Goal: Task Accomplishment & Management: Manage account settings

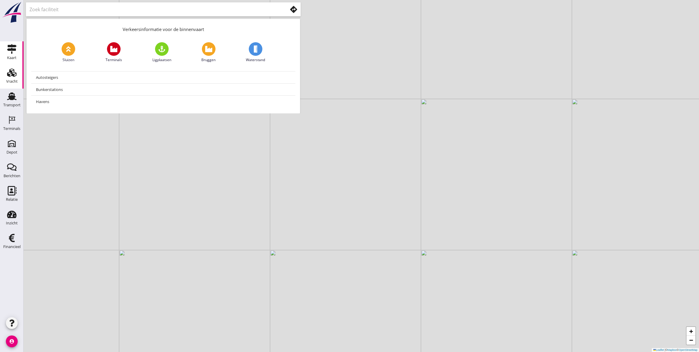
click at [10, 86] on link "Vracht Vracht" at bounding box center [12, 77] width 24 height 24
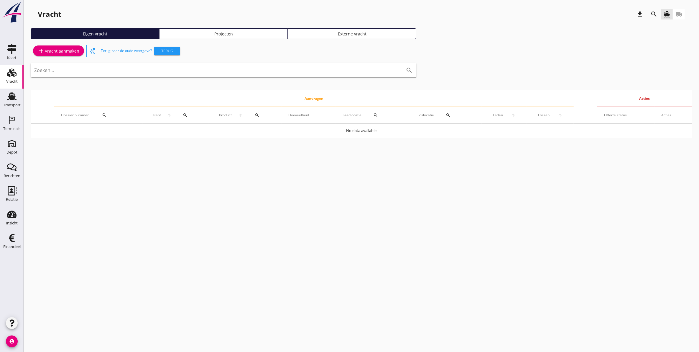
click at [191, 32] on div "Projecten" at bounding box center [223, 34] width 123 height 6
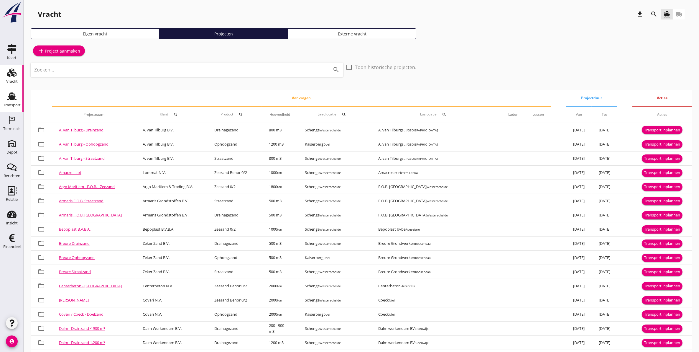
click at [14, 96] on use at bounding box center [11, 96] width 9 height 8
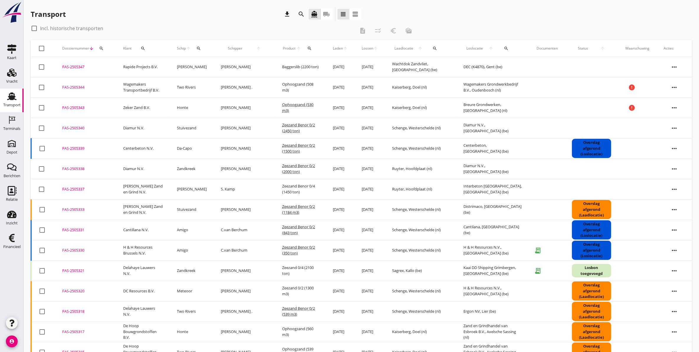
click at [98, 46] on div "search" at bounding box center [101, 48] width 11 height 5
click at [112, 67] on input "Zoeken op dossiernummer..." at bounding box center [128, 65] width 61 height 9
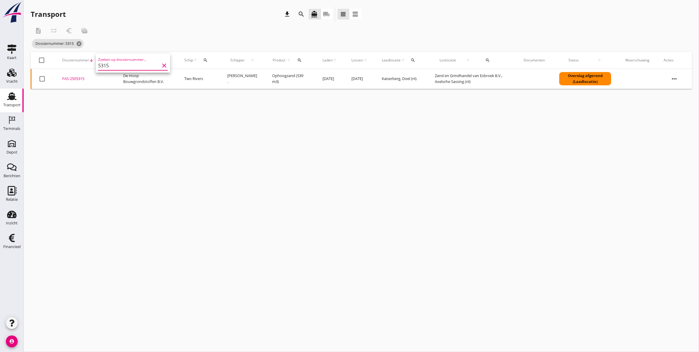
type input "5315"
click at [80, 79] on div "FAS-2505315" at bounding box center [85, 79] width 47 height 6
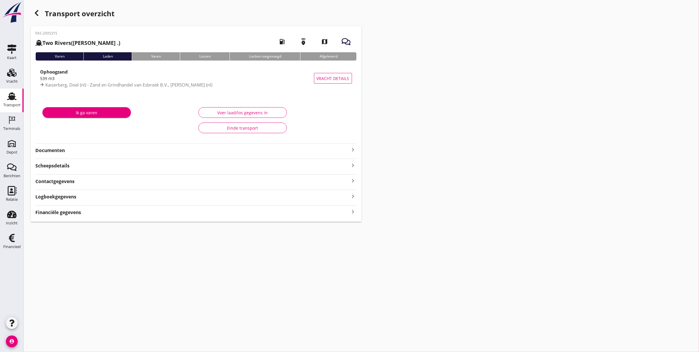
click at [65, 152] on strong "Documenten" at bounding box center [192, 150] width 314 height 7
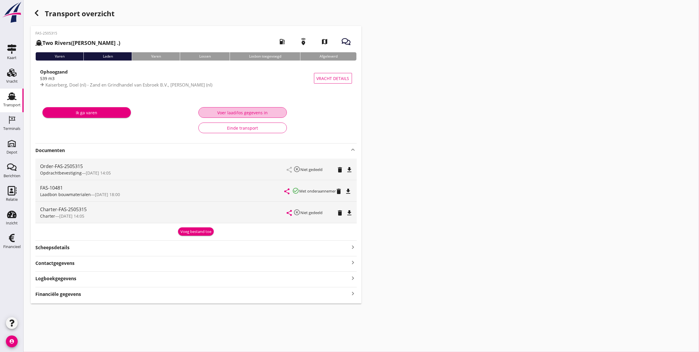
click at [242, 114] on div "Voer laad/los gegevens in" at bounding box center [242, 112] width 78 height 6
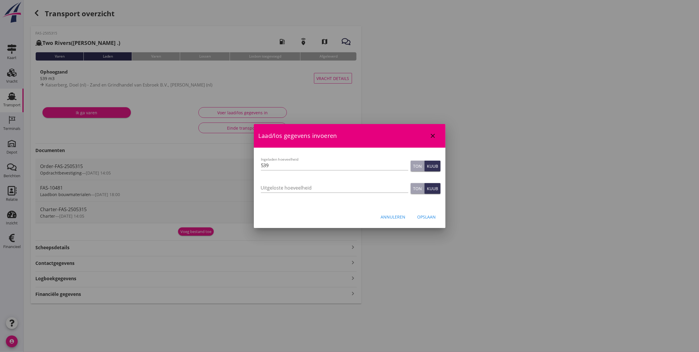
click at [433, 137] on icon "close" at bounding box center [433, 135] width 7 height 7
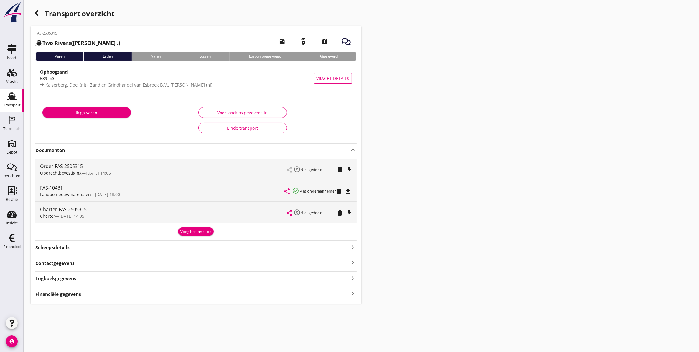
click at [101, 277] on div "Logboekgegevens keyboard_arrow_right" at bounding box center [195, 278] width 321 height 8
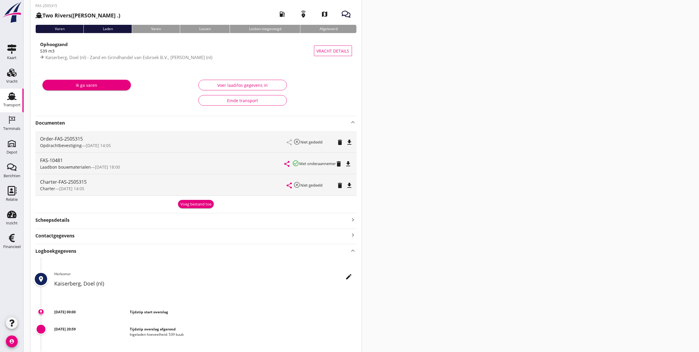
scroll to position [9, 0]
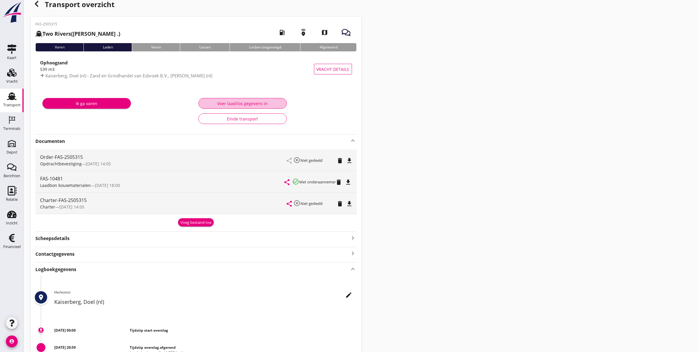
click at [255, 102] on div "Voer laad/los gegevens in" at bounding box center [242, 103] width 78 height 6
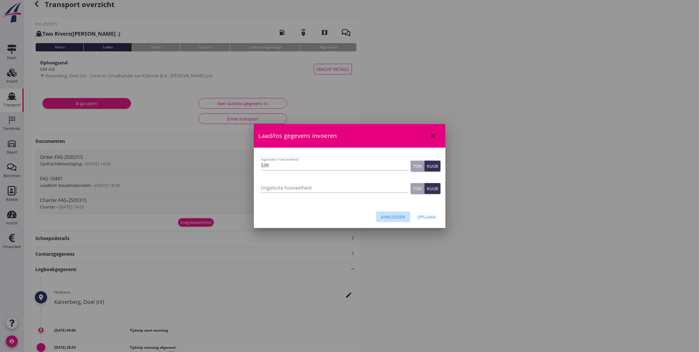
click at [400, 216] on div "Annuleren" at bounding box center [393, 216] width 25 height 6
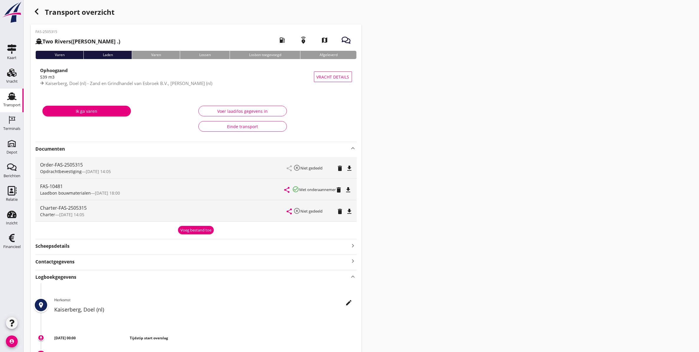
scroll to position [0, 0]
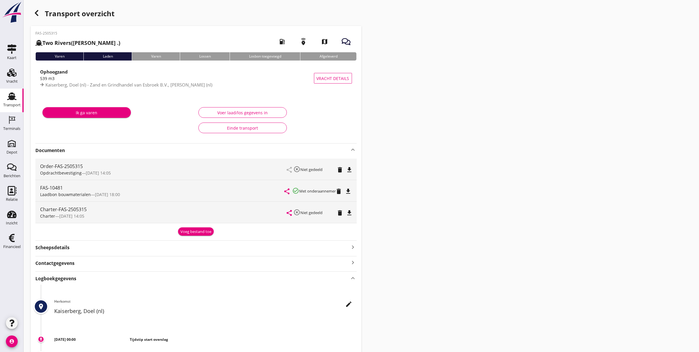
click at [12, 101] on div "Transport" at bounding box center [11, 105] width 17 height 8
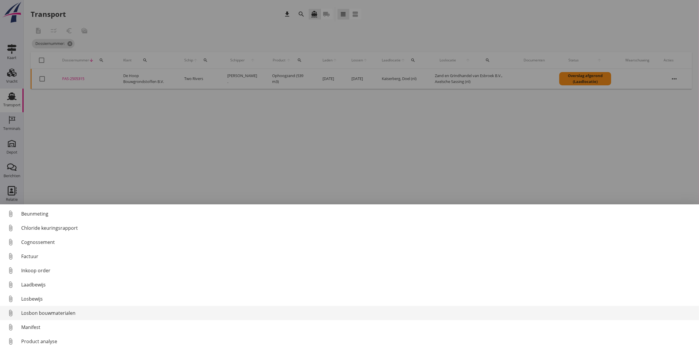
click at [58, 311] on div "Losbon bouwmaterialen" at bounding box center [357, 312] width 673 height 7
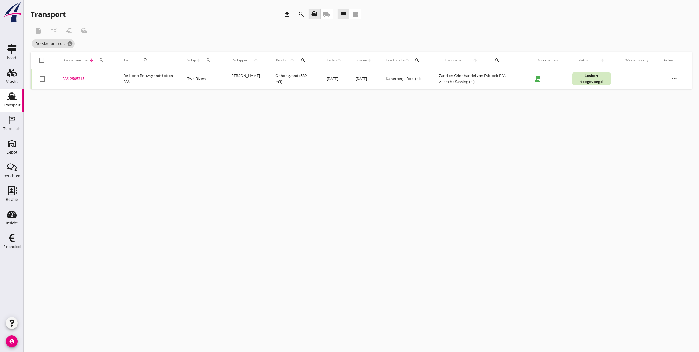
click at [80, 81] on div "FAS-2505315" at bounding box center [85, 79] width 47 height 6
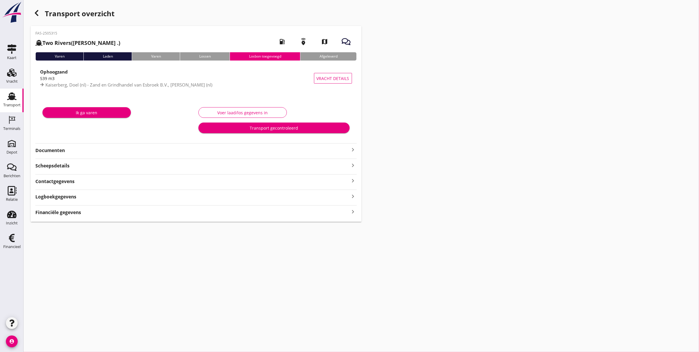
click at [73, 198] on strong "Logboekgegevens" at bounding box center [55, 196] width 41 height 7
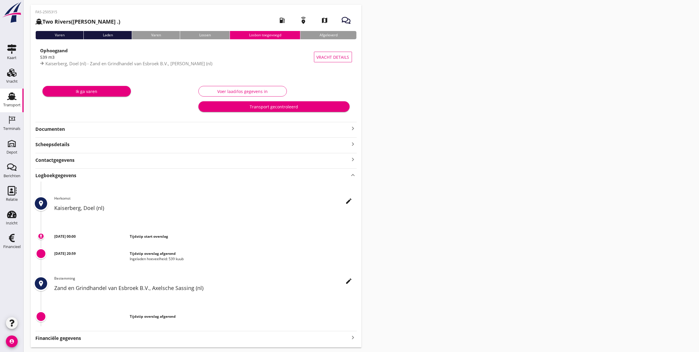
scroll to position [38, 0]
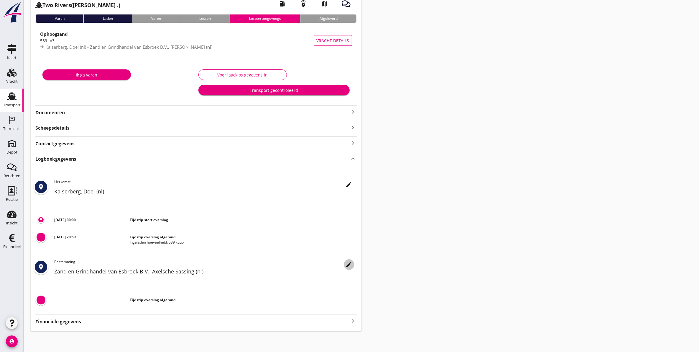
click at [347, 267] on icon "edit" at bounding box center [349, 264] width 7 height 7
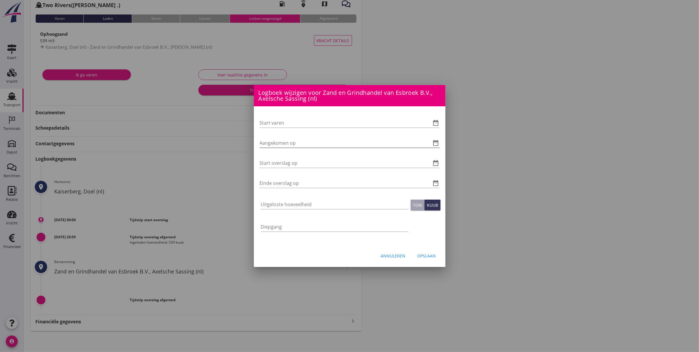
click at [437, 141] on icon "date_range" at bounding box center [436, 142] width 7 height 7
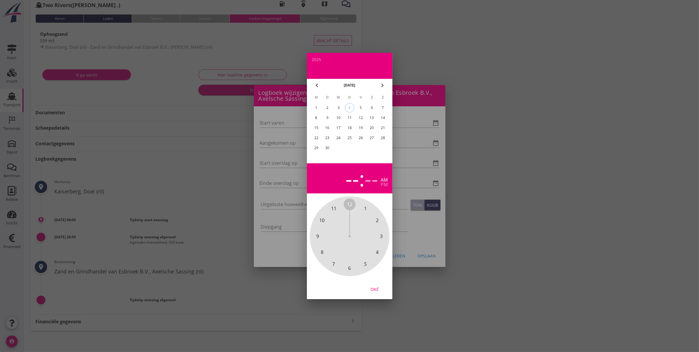
click at [335, 106] on div "3" at bounding box center [338, 107] width 9 height 9
click at [351, 182] on div "--" at bounding box center [353, 178] width 14 height 21
drag, startPoint x: 349, startPoint y: 204, endPoint x: 364, endPoint y: 205, distance: 14.8
click at [364, 205] on div "12 1 2 3 4 5 6 7 8 9 10 11" at bounding box center [350, 236] width 64 height 64
drag, startPoint x: 353, startPoint y: 206, endPoint x: 351, endPoint y: 273, distance: 67.6
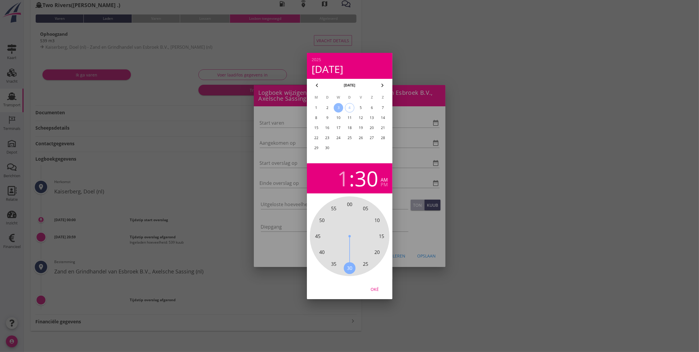
click at [351, 268] on div "00 05 10 15 20 25 30 35 40 45 50 55" at bounding box center [350, 236] width 64 height 64
click at [375, 290] on div "Oké" at bounding box center [375, 289] width 17 height 6
type input "[DATE] 01:30"
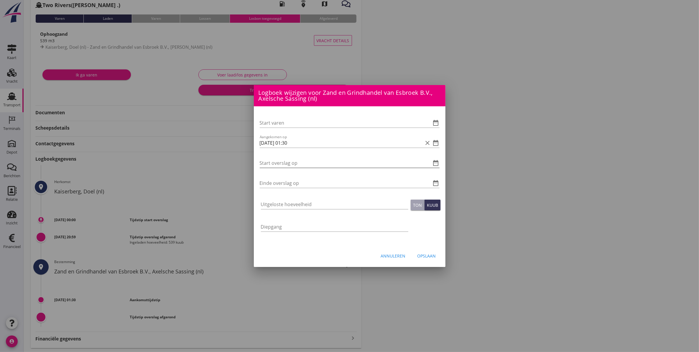
click at [439, 162] on icon "date_range" at bounding box center [436, 162] width 7 height 7
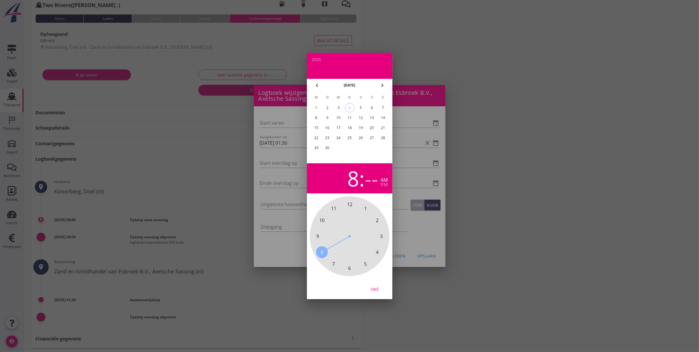
drag, startPoint x: 350, startPoint y: 204, endPoint x: 320, endPoint y: 254, distance: 58.7
click at [320, 254] on div "12 1 2 3 4 5 6 7 8 9 10 11" at bounding box center [350, 236] width 64 height 64
click at [349, 203] on span "00" at bounding box center [349, 204] width 5 height 7
click at [375, 292] on button "Oké" at bounding box center [375, 288] width 26 height 11
click at [381, 289] on div "Oké" at bounding box center [375, 289] width 17 height 6
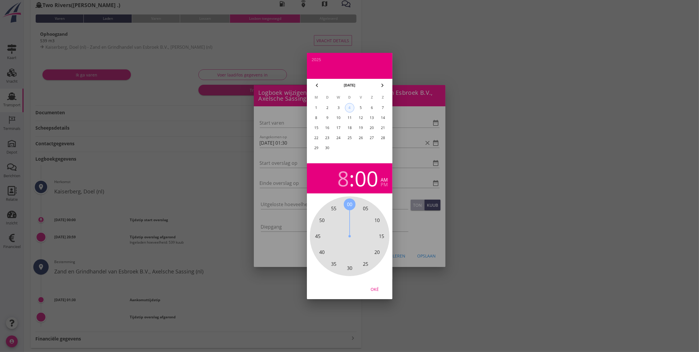
click at [351, 108] on div "4" at bounding box center [349, 107] width 9 height 9
drag, startPoint x: 336, startPoint y: 104, endPoint x: 341, endPoint y: 115, distance: 12.8
click at [336, 104] on div "3" at bounding box center [338, 107] width 9 height 9
click at [375, 291] on div "Oké" at bounding box center [375, 289] width 17 height 6
type input "[DATE] 08:00"
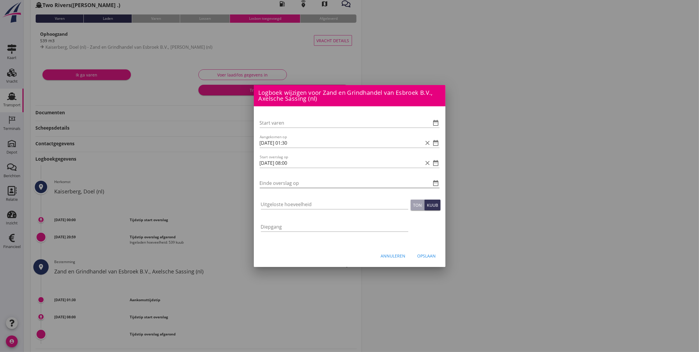
click at [437, 182] on icon "date_range" at bounding box center [436, 182] width 7 height 7
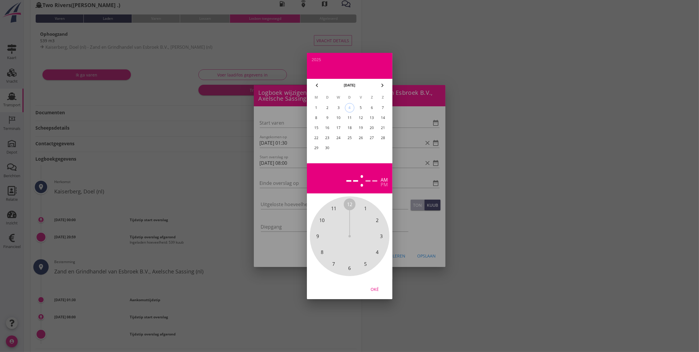
click at [341, 105] on div "3" at bounding box center [338, 107] width 9 height 9
click at [323, 219] on span "10" at bounding box center [321, 219] width 5 height 7
click at [341, 268] on div "00 05 10 15 20 25 30 35 40 45 50 55" at bounding box center [350, 236] width 80 height 80
click at [351, 269] on span "30" at bounding box center [349, 267] width 5 height 7
click at [375, 290] on div "Oké" at bounding box center [375, 289] width 17 height 6
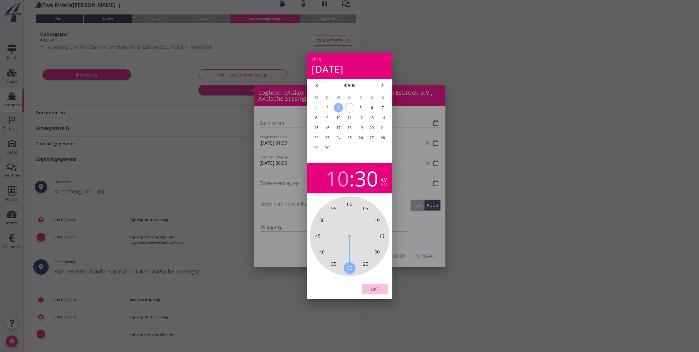
type input "[DATE] 10:30"
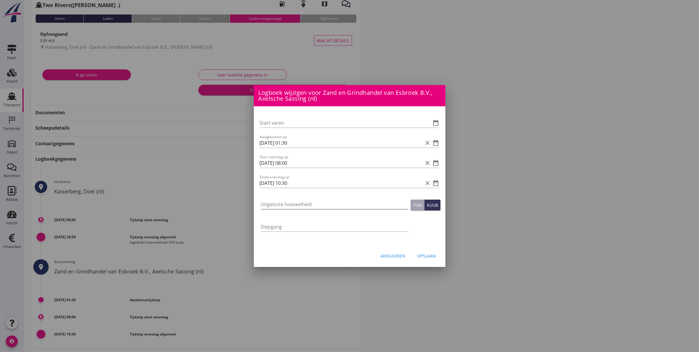
click at [313, 204] on input "Uitgeloste hoeveelheid" at bounding box center [334, 203] width 147 height 9
type input "515"
click at [427, 258] on div "Opslaan" at bounding box center [427, 255] width 19 height 6
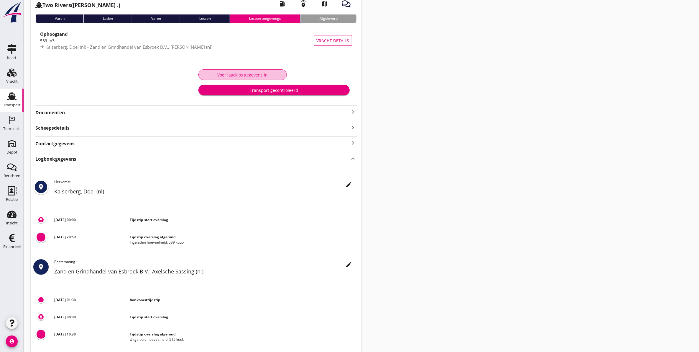
click at [241, 71] on button "Voer laad/los gegevens in" at bounding box center [242, 74] width 88 height 11
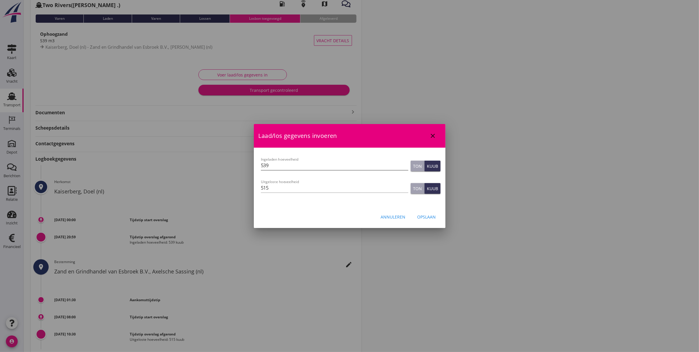
click at [276, 167] on input "539" at bounding box center [334, 164] width 147 height 9
type input "508"
click at [338, 190] on input "515" at bounding box center [334, 187] width 147 height 9
type input "515"
click at [426, 219] on div "Opslaan" at bounding box center [427, 216] width 19 height 6
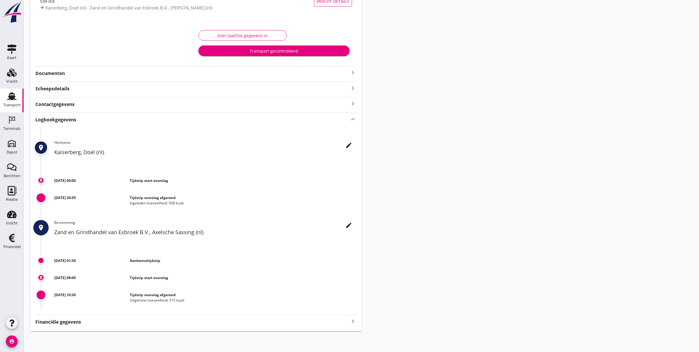
scroll to position [77, 0]
click at [66, 321] on strong "Financiële gegevens" at bounding box center [58, 321] width 46 height 7
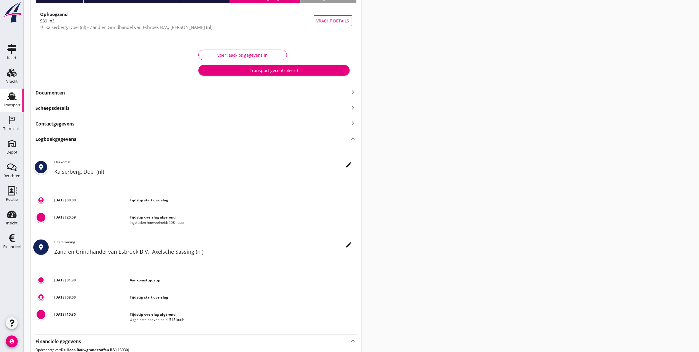
scroll to position [0, 0]
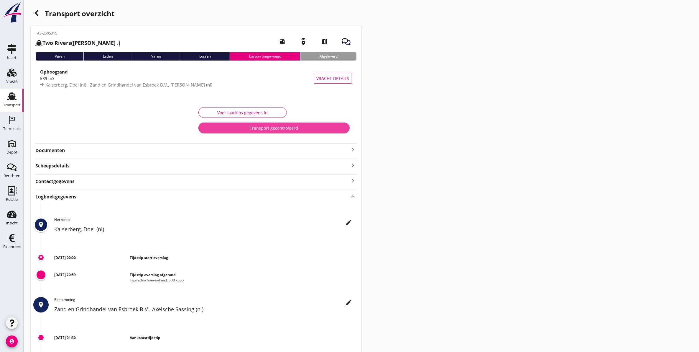
click at [244, 128] on div "Transport gecontroleerd" at bounding box center [274, 128] width 142 height 6
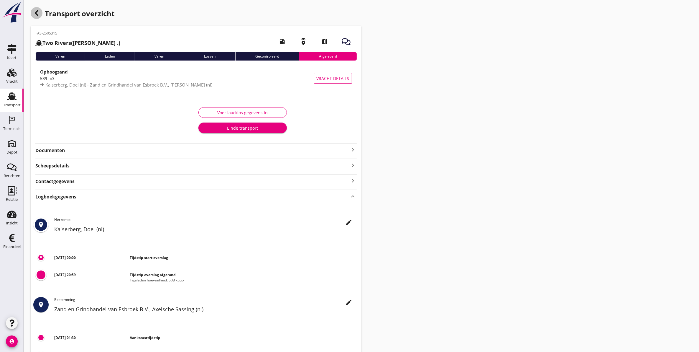
click at [38, 13] on icon "button" at bounding box center [36, 12] width 7 height 7
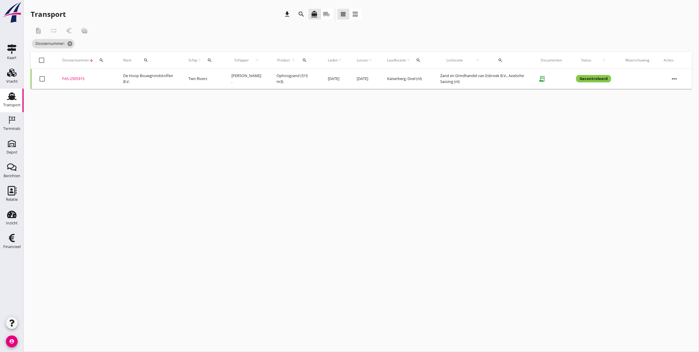
click at [630, 180] on div "cancel You are impersonating another user. Transport download search directions…" at bounding box center [362, 176] width 676 height 352
click at [389, 229] on div "cancel You are impersonating another user. Transport download search directions…" at bounding box center [362, 176] width 676 height 352
drag, startPoint x: 72, startPoint y: 43, endPoint x: 78, endPoint y: 43, distance: 5.9
click at [72, 43] on icon "cancel" at bounding box center [70, 44] width 6 height 6
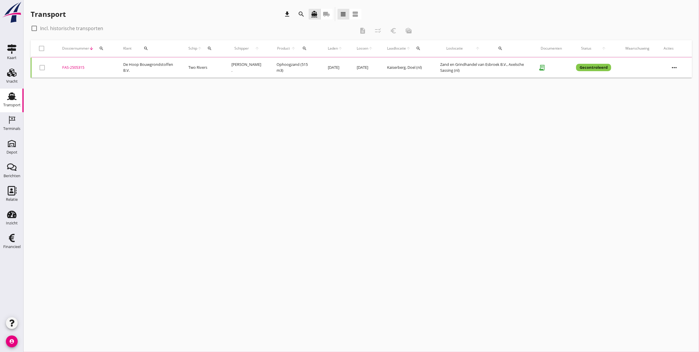
drag, startPoint x: 17, startPoint y: 99, endPoint x: 22, endPoint y: 93, distance: 7.6
click at [17, 99] on div "Transport" at bounding box center [12, 95] width 14 height 9
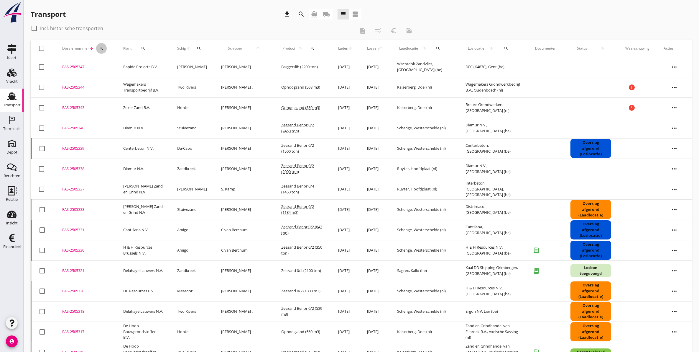
click at [99, 45] on button "search" at bounding box center [101, 48] width 11 height 11
click at [111, 61] on input "Zoeken op dossiernummer..." at bounding box center [128, 65] width 61 height 9
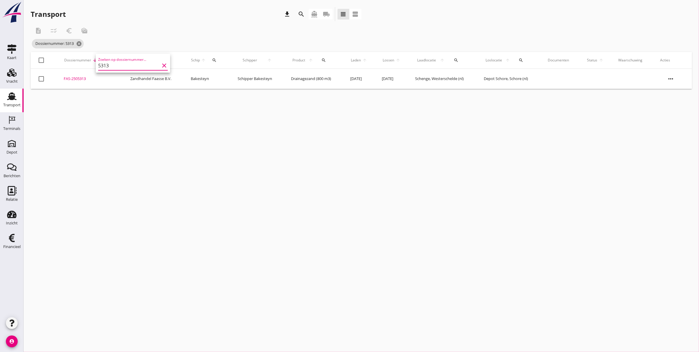
type input "5313"
click at [98, 132] on div "cancel You are impersonating another user. Transport download search directions…" at bounding box center [362, 176] width 676 height 352
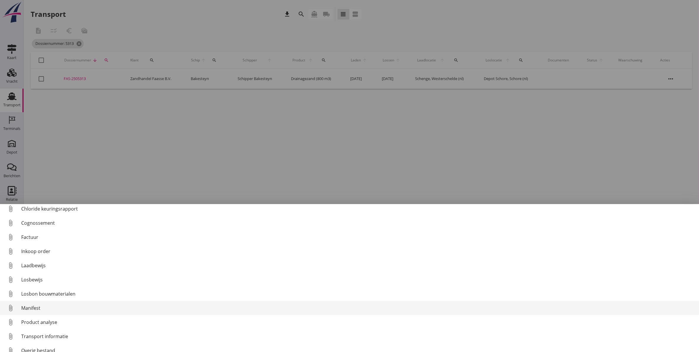
scroll to position [27, 0]
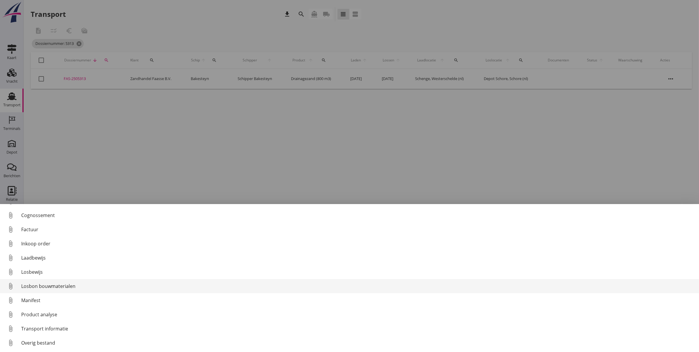
click at [56, 285] on div "Losbon bouwmaterialen" at bounding box center [357, 285] width 673 height 7
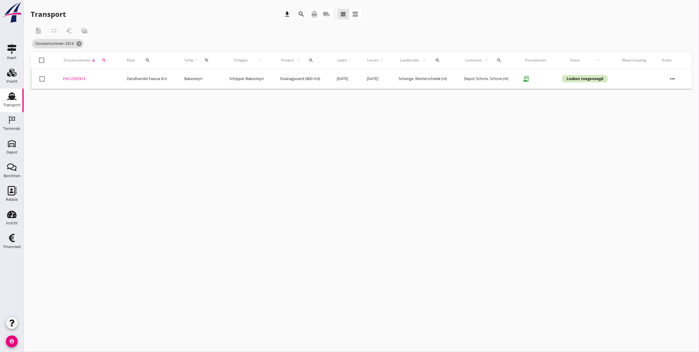
click at [77, 79] on div "FAS-2505313" at bounding box center [88, 79] width 50 height 6
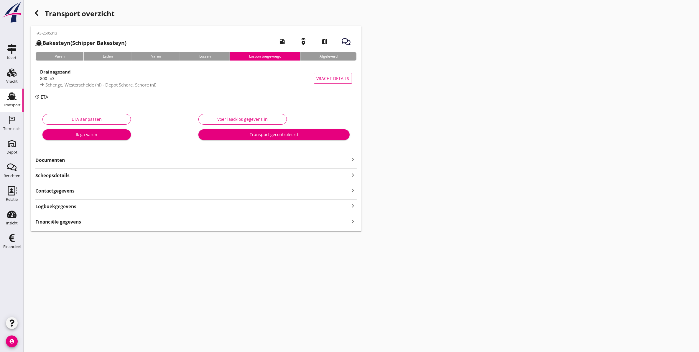
click at [79, 160] on strong "Documenten" at bounding box center [192, 160] width 314 height 7
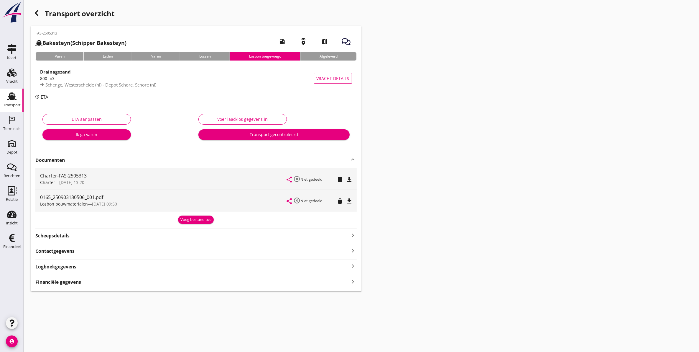
click at [40, 269] on strong "Logboekgegevens" at bounding box center [55, 266] width 41 height 7
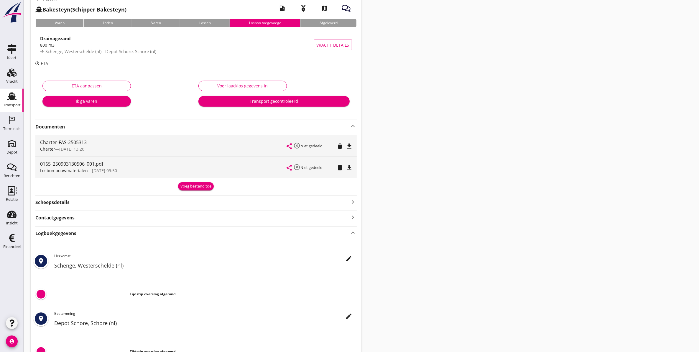
scroll to position [86, 0]
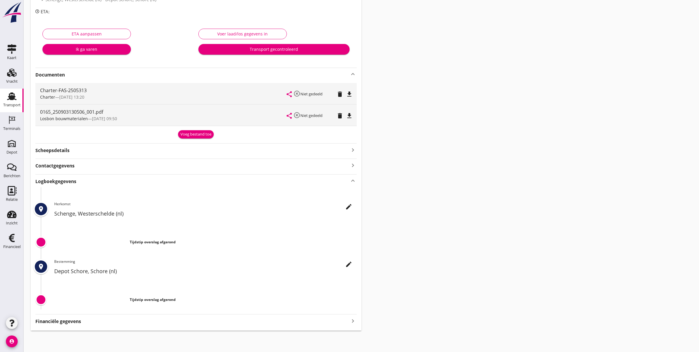
click at [348, 266] on icon "edit" at bounding box center [349, 263] width 7 height 7
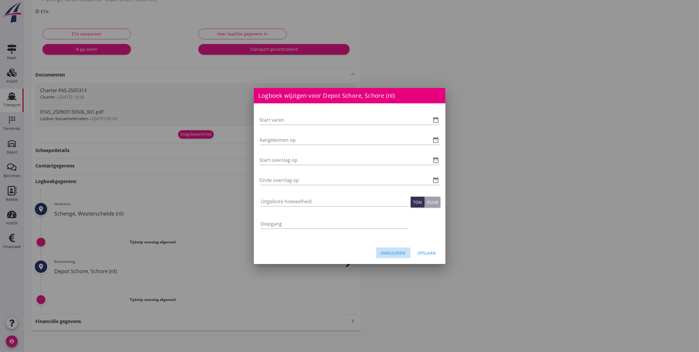
click at [400, 253] on div "Annuleren" at bounding box center [393, 252] width 25 height 6
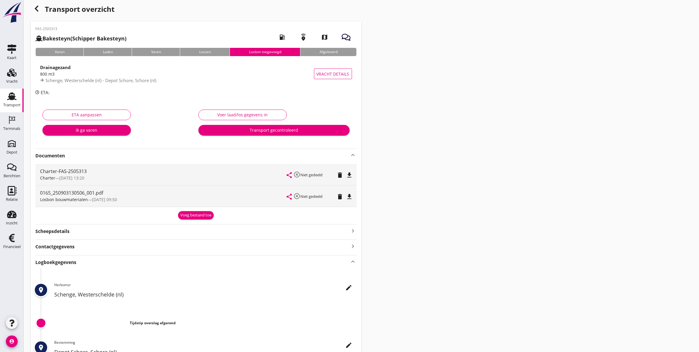
scroll to position [0, 0]
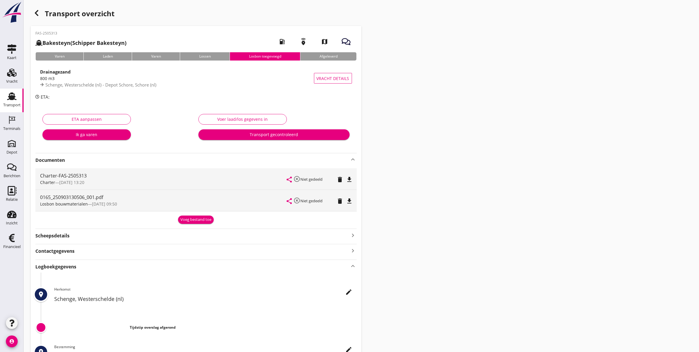
click at [260, 118] on div "Voer laad/los gegevens in" at bounding box center [242, 119] width 78 height 6
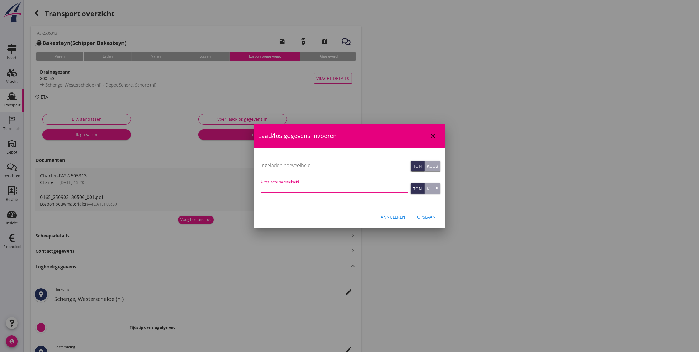
click at [318, 189] on input "Uitgeloste hoeveelheid" at bounding box center [334, 187] width 147 height 9
type input "740"
drag, startPoint x: 431, startPoint y: 219, endPoint x: 274, endPoint y: 232, distance: 156.9
click at [274, 232] on div "Logboek wijzigen voor Depot Schore, Schore (nl) Start varen date_range Aangekom…" at bounding box center [349, 218] width 699 height 437
click at [437, 188] on div "Kuub" at bounding box center [432, 188] width 11 height 6
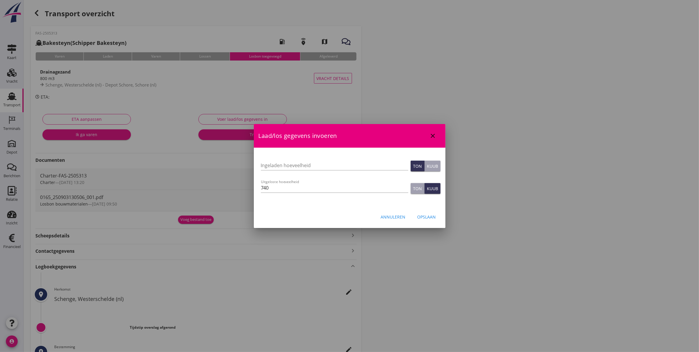
click at [429, 216] on div "Opslaan" at bounding box center [427, 216] width 19 height 6
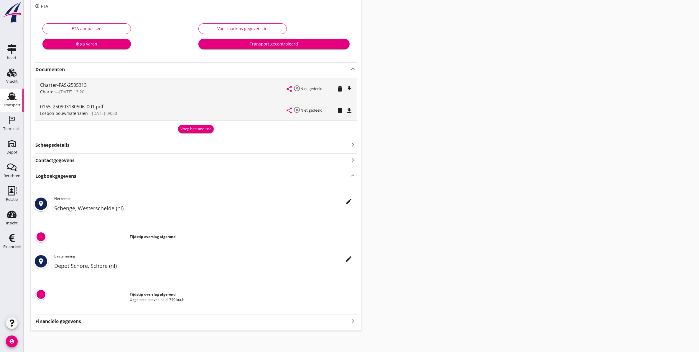
scroll to position [84, 0]
click at [348, 257] on icon "edit" at bounding box center [349, 258] width 7 height 7
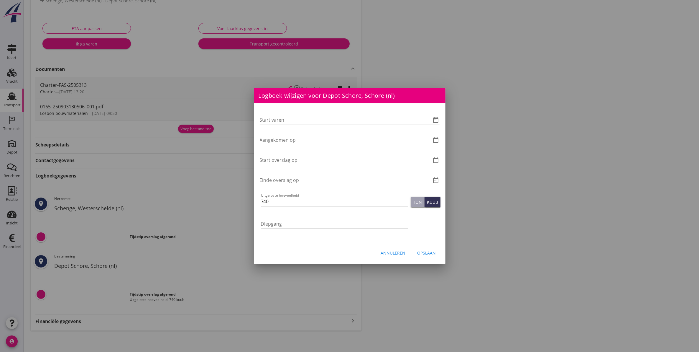
click at [283, 160] on input "Start overslag op" at bounding box center [341, 159] width 163 height 9
click at [436, 159] on icon "date_range" at bounding box center [436, 159] width 7 height 7
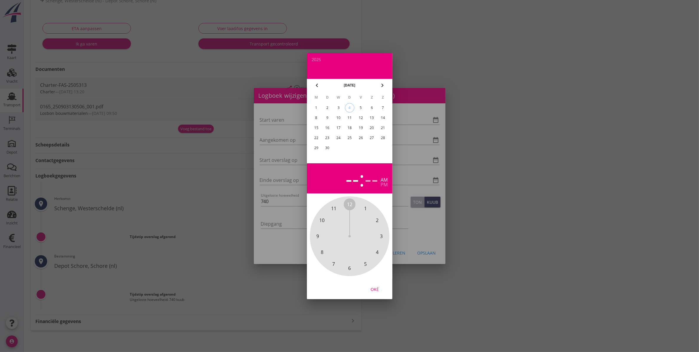
click at [338, 106] on div "3" at bounding box center [338, 107] width 9 height 9
click at [334, 265] on span "7" at bounding box center [333, 263] width 3 height 7
click at [352, 206] on span "00" at bounding box center [349, 204] width 5 height 7
click at [349, 206] on span "00" at bounding box center [349, 204] width 5 height 7
click at [376, 289] on div "Oké" at bounding box center [375, 289] width 17 height 6
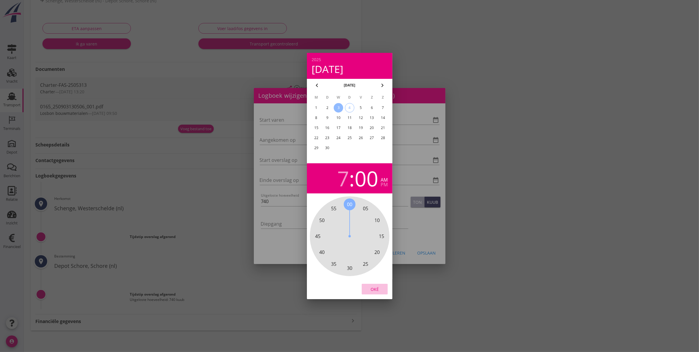
type input "[DATE] 07:00"
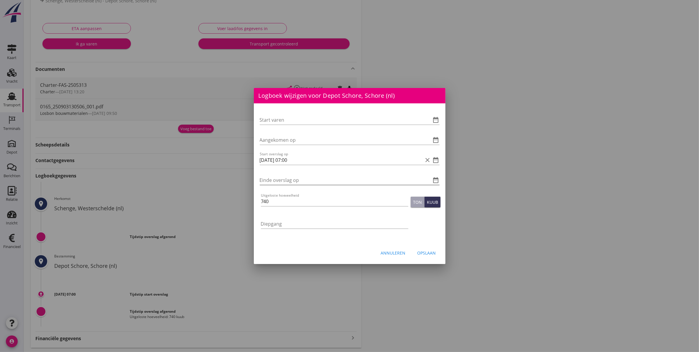
click at [435, 180] on icon "date_range" at bounding box center [436, 179] width 7 height 7
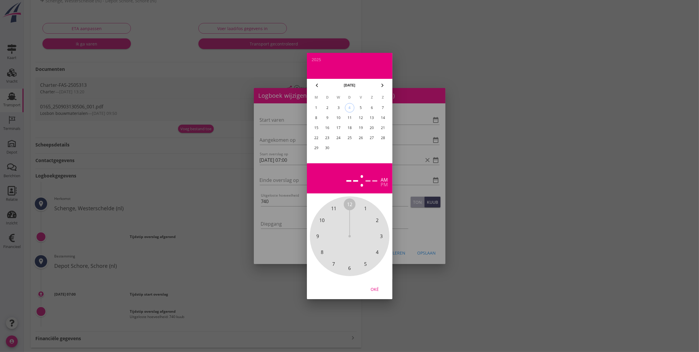
click at [337, 105] on div "3" at bounding box center [338, 107] width 9 height 9
click at [321, 251] on span "8" at bounding box center [322, 251] width 3 height 7
click at [350, 205] on span "00" at bounding box center [349, 204] width 5 height 7
click at [376, 288] on div "Oké" at bounding box center [375, 289] width 17 height 6
type input "[DATE] 08:00"
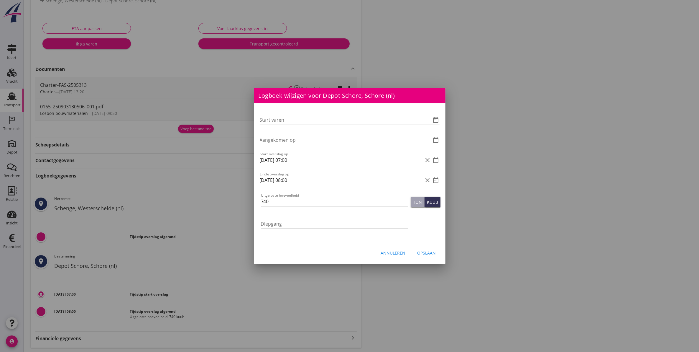
click at [423, 255] on div "Opslaan" at bounding box center [427, 252] width 19 height 6
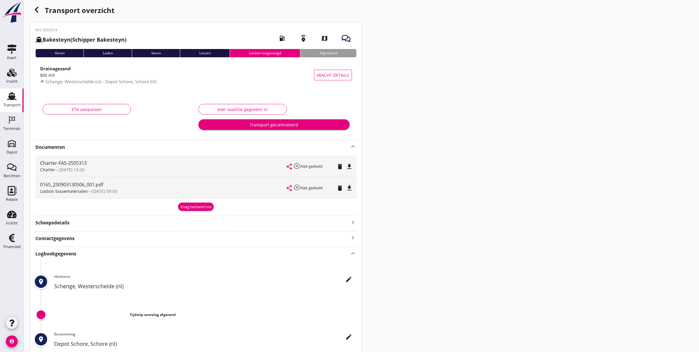
scroll to position [0, 0]
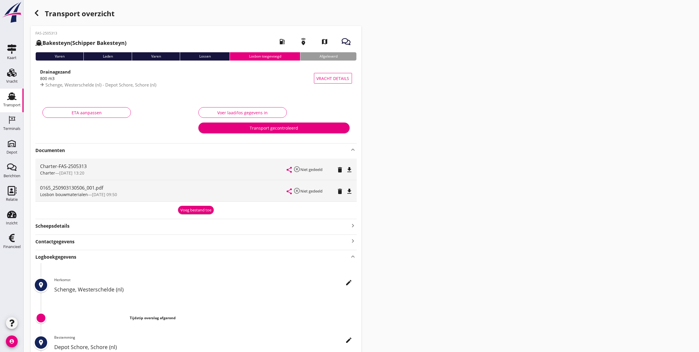
click at [224, 108] on button "Voer laad/los gegevens in" at bounding box center [242, 112] width 88 height 11
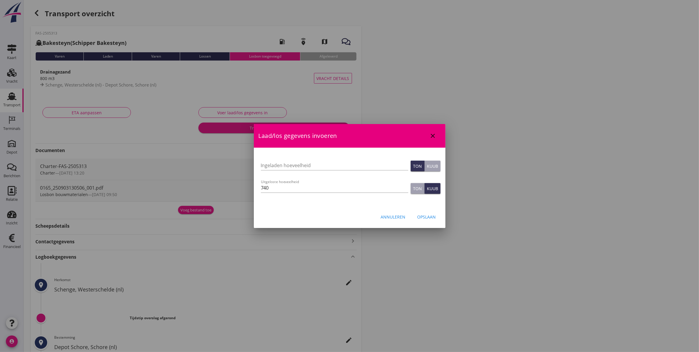
click at [422, 209] on div "Annuleren Opslaan" at bounding box center [350, 216] width 192 height 20
click at [421, 214] on div "Opslaan" at bounding box center [427, 216] width 19 height 6
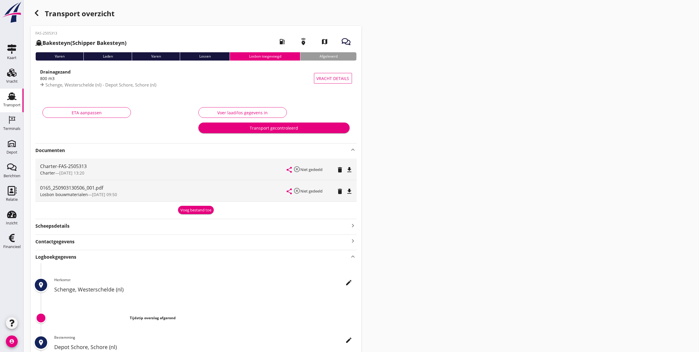
click at [522, 106] on div "Transport overzicht FAS-2505313 Bakesteyn (Schipper Bakesteyn) local_gas_statio…" at bounding box center [362, 218] width 676 height 436
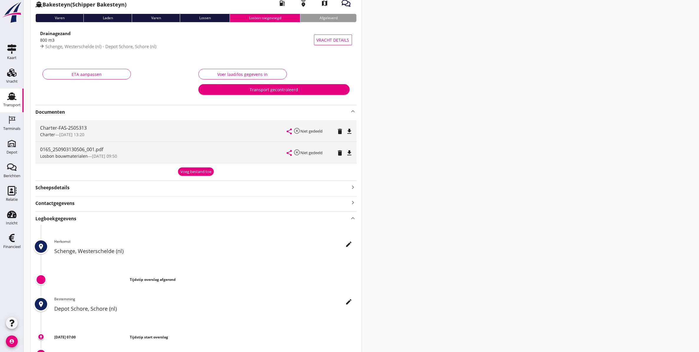
scroll to position [24, 0]
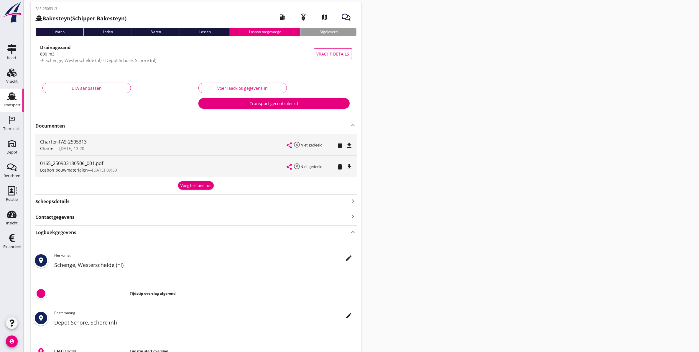
click at [97, 235] on div "Logboekgegevens keyboard_arrow_up" at bounding box center [195, 232] width 321 height 8
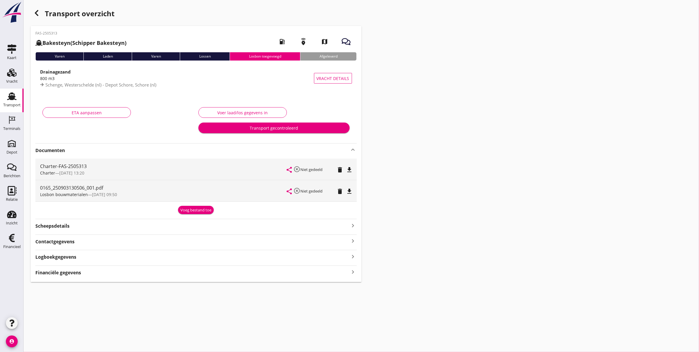
scroll to position [0, 0]
click at [108, 197] on div "Losbon bouwmaterialen — [DATE] 09:50" at bounding box center [163, 194] width 247 height 6
click at [119, 194] on div "Losbon bouwmaterialen — [DATE] 09:50" at bounding box center [163, 194] width 247 height 6
click at [426, 130] on div "Transport overzicht FAS-2505313 Bakesteyn (Schipper Bakesteyn) local_gas_statio…" at bounding box center [362, 144] width 676 height 289
click at [457, 191] on div "Transport overzicht FAS-2505313 Bakesteyn (Schipper Bakesteyn) local_gas_statio…" at bounding box center [362, 144] width 676 height 289
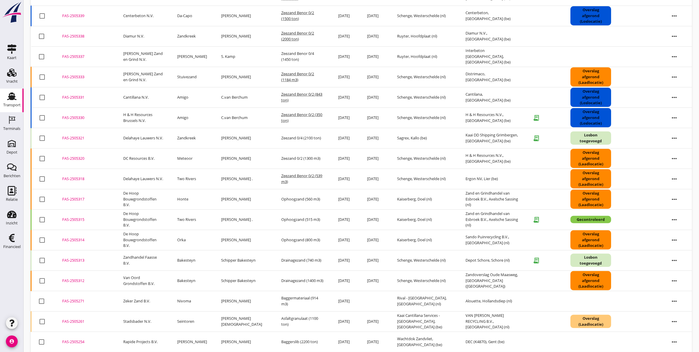
scroll to position [147, 0]
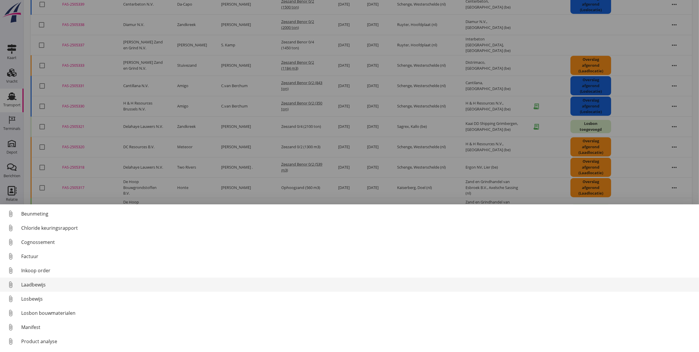
click at [40, 282] on div "Laadbewijs" at bounding box center [357, 284] width 673 height 7
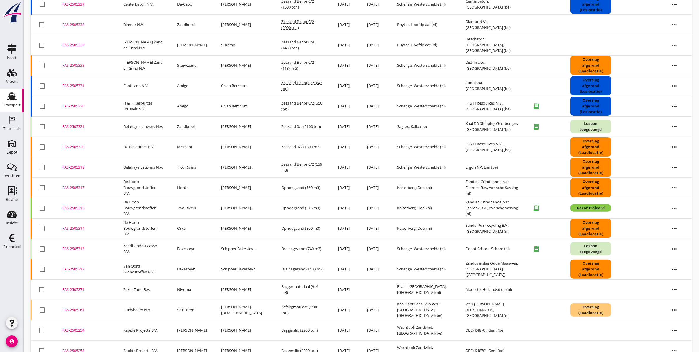
click at [75, 270] on div "FAS-2505312" at bounding box center [85, 269] width 47 height 6
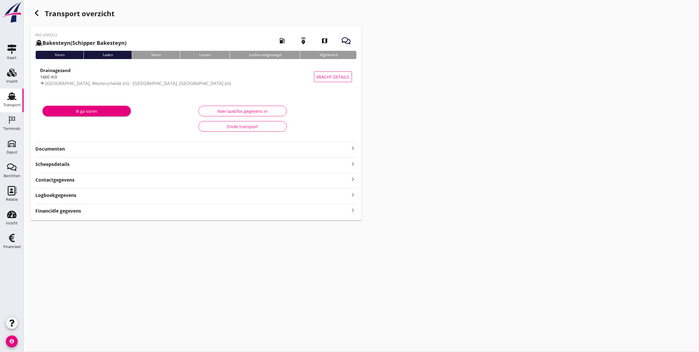
click at [65, 147] on strong "Documenten" at bounding box center [192, 148] width 314 height 7
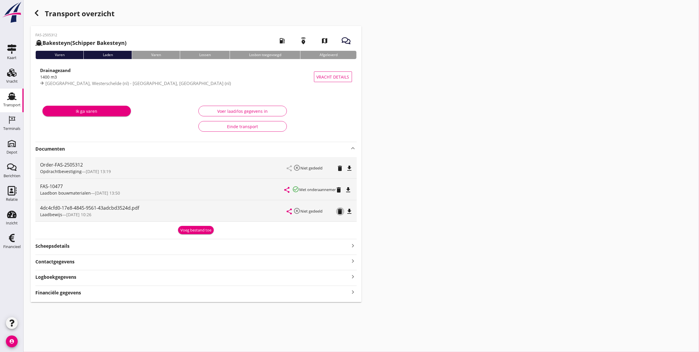
click at [339, 211] on icon "delete" at bounding box center [340, 211] width 7 height 7
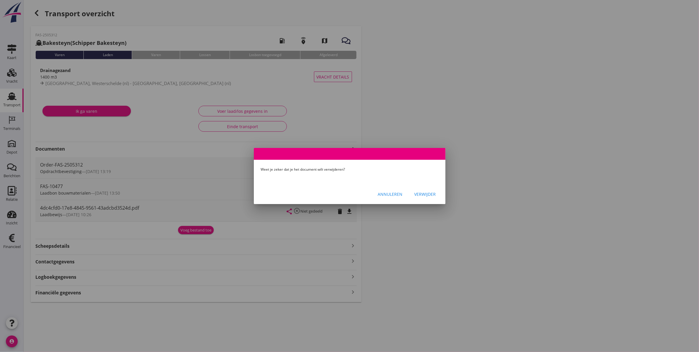
click at [431, 193] on div "Verwijder" at bounding box center [426, 194] width 22 height 6
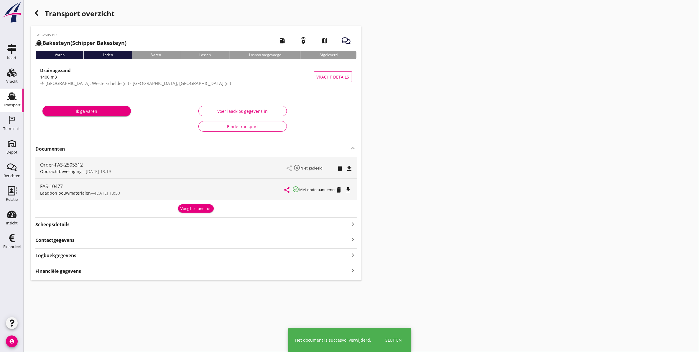
click at [38, 14] on icon "button" at bounding box center [36, 12] width 7 height 7
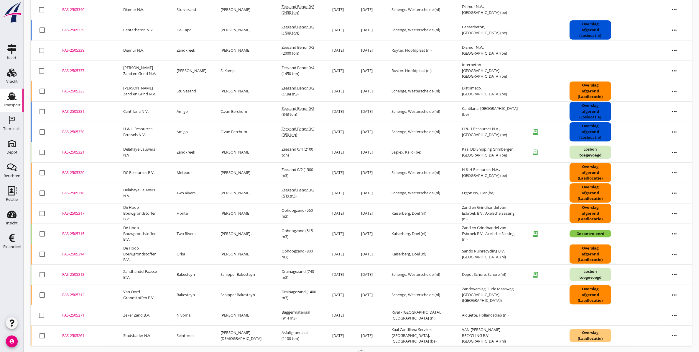
scroll to position [124, 0]
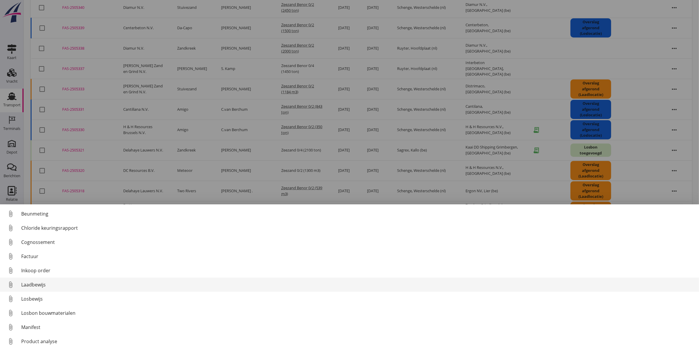
click at [46, 286] on div "Laadbewijs" at bounding box center [357, 284] width 673 height 7
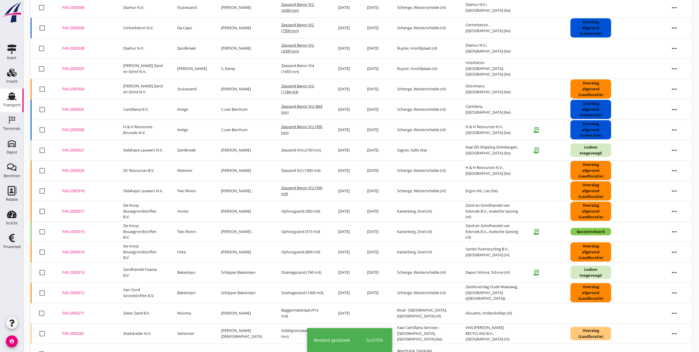
click at [80, 273] on div "FAS-2505313" at bounding box center [85, 272] width 47 height 6
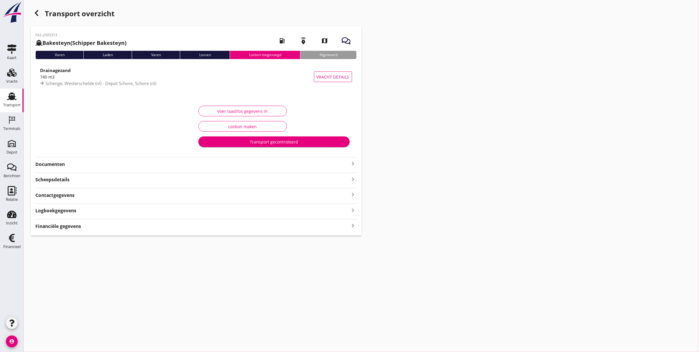
click at [59, 165] on strong "Documenten" at bounding box center [192, 164] width 314 height 7
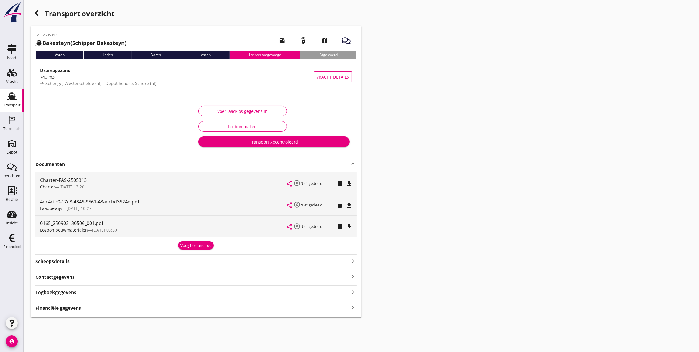
click at [349, 207] on icon "file_download" at bounding box center [349, 204] width 7 height 7
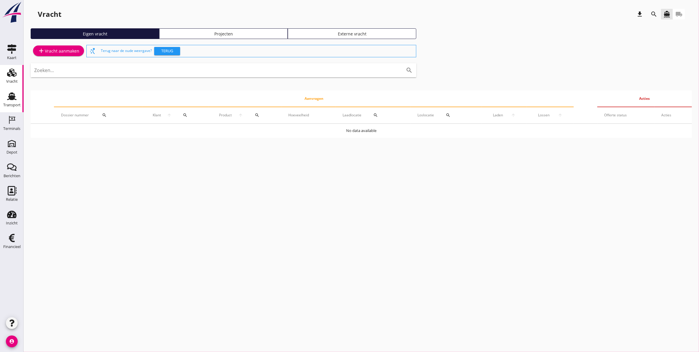
click at [17, 106] on div "Transport" at bounding box center [11, 105] width 17 height 4
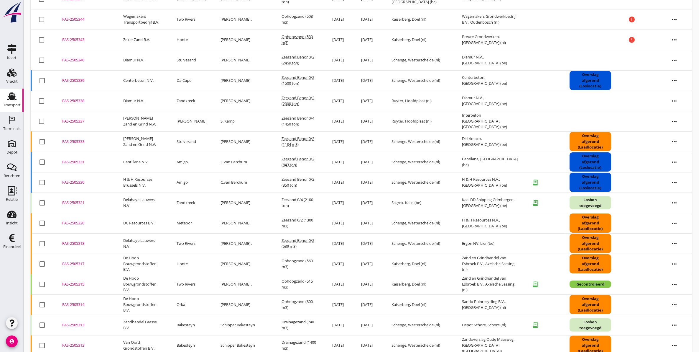
scroll to position [120, 0]
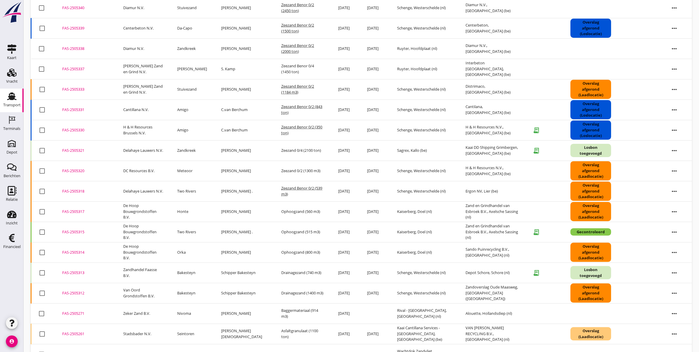
click at [75, 270] on div "FAS-2505313" at bounding box center [85, 273] width 47 height 6
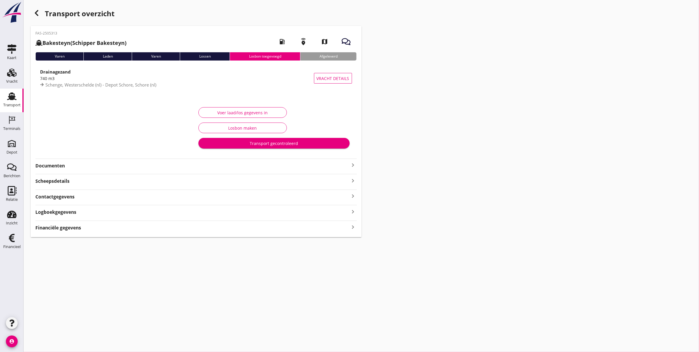
click at [83, 162] on strong "Documenten" at bounding box center [192, 165] width 314 height 7
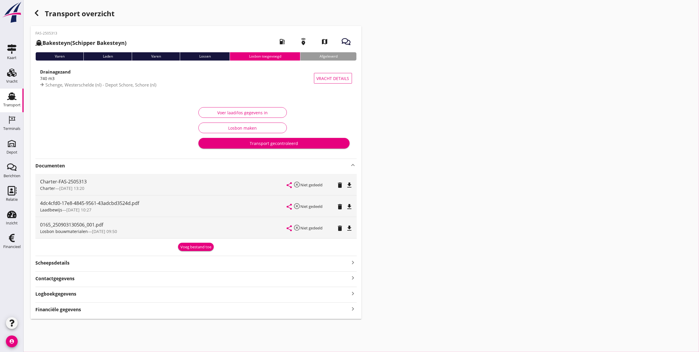
click at [352, 207] on icon "file_download" at bounding box center [349, 206] width 7 height 7
click at [91, 297] on div "Logboekgegevens keyboard_arrow_right" at bounding box center [195, 293] width 321 height 8
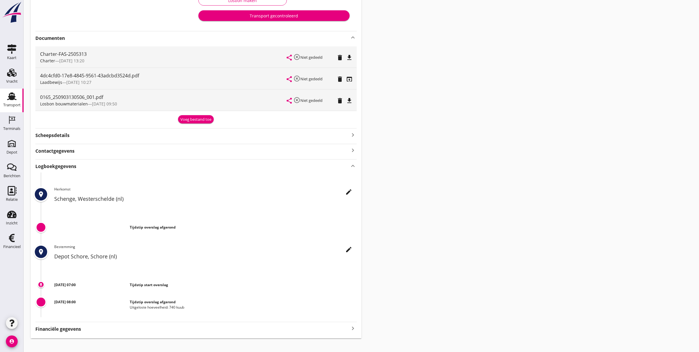
scroll to position [135, 0]
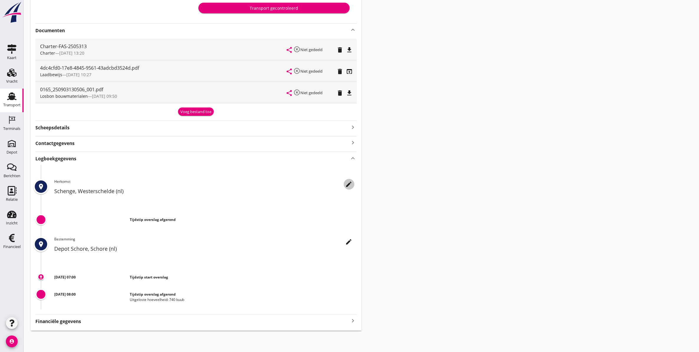
click at [346, 185] on icon "edit" at bounding box center [349, 183] width 7 height 7
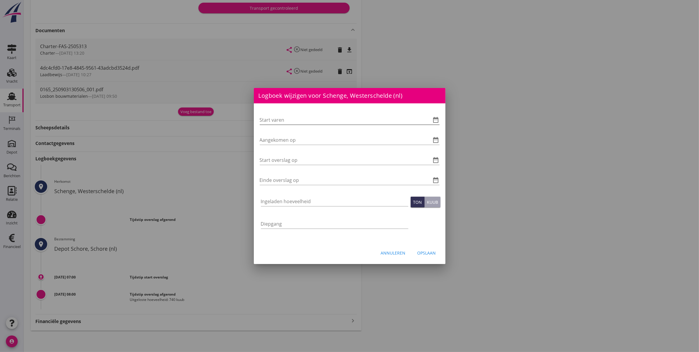
click at [427, 117] on div at bounding box center [427, 119] width 7 height 7
click at [433, 147] on div at bounding box center [350, 149] width 180 height 4
click at [435, 142] on icon "date_range" at bounding box center [436, 139] width 7 height 7
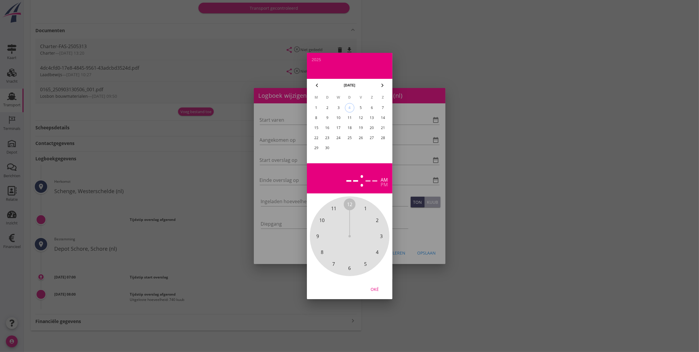
click at [450, 163] on div at bounding box center [349, 176] width 699 height 352
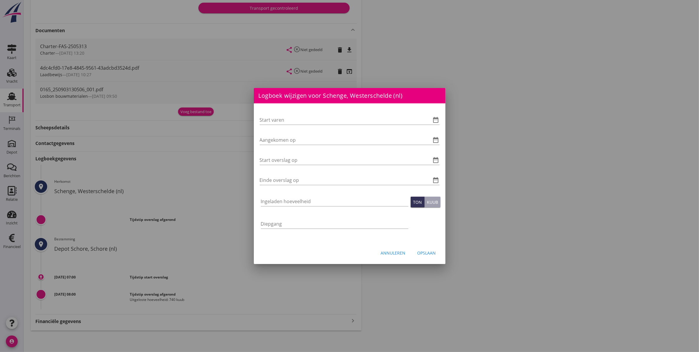
click at [440, 158] on div "Start varen date_range Aangekomen op date_range Start overslag op date_range Ei…" at bounding box center [350, 172] width 192 height 139
click at [434, 158] on icon "date_range" at bounding box center [436, 159] width 7 height 7
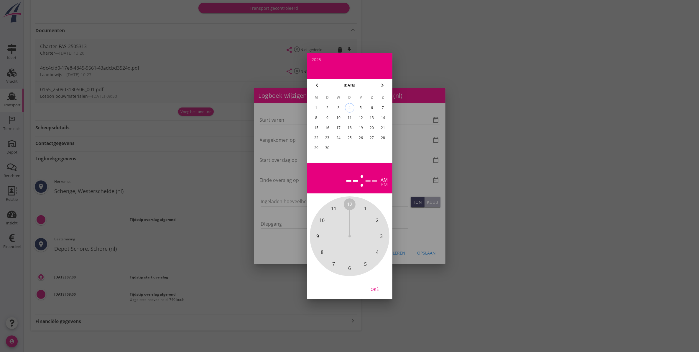
click at [329, 105] on div "2" at bounding box center [327, 107] width 9 height 9
click at [378, 222] on span "2" at bounding box center [377, 219] width 3 height 7
click at [385, 184] on div "pm" at bounding box center [384, 184] width 7 height 5
click at [385, 181] on div "am pm" at bounding box center [384, 181] width 7 height 9
click at [386, 186] on div "pm" at bounding box center [384, 184] width 7 height 5
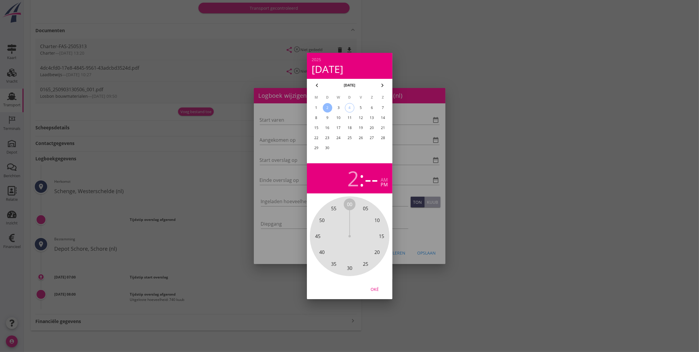
click at [350, 204] on span "00" at bounding box center [349, 204] width 5 height 7
click at [423, 238] on div at bounding box center [349, 176] width 699 height 352
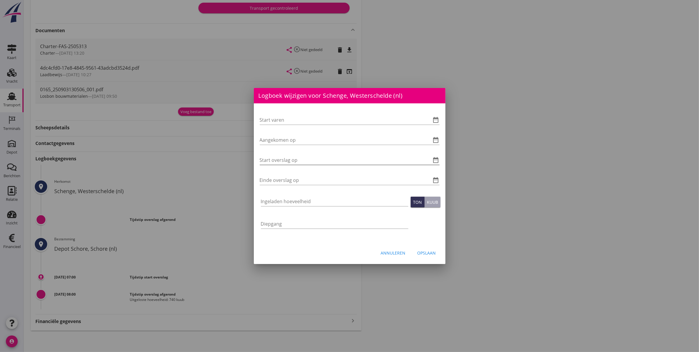
click at [436, 160] on icon "date_range" at bounding box center [436, 159] width 7 height 7
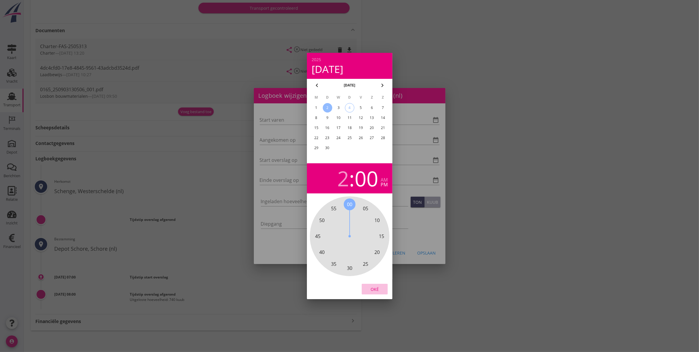
click at [381, 290] on div "Oké" at bounding box center [375, 289] width 17 height 6
type input "02-09-2025 14:00"
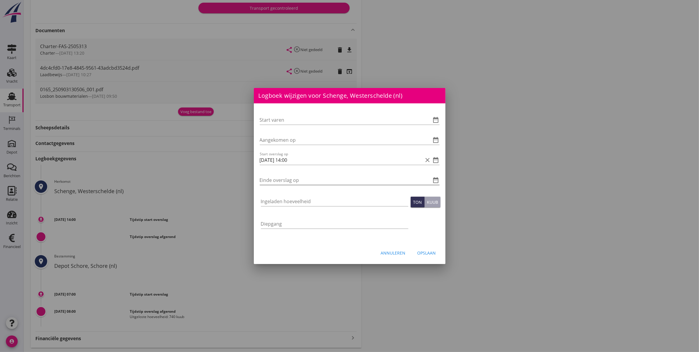
click at [436, 181] on icon "date_range" at bounding box center [436, 179] width 7 height 7
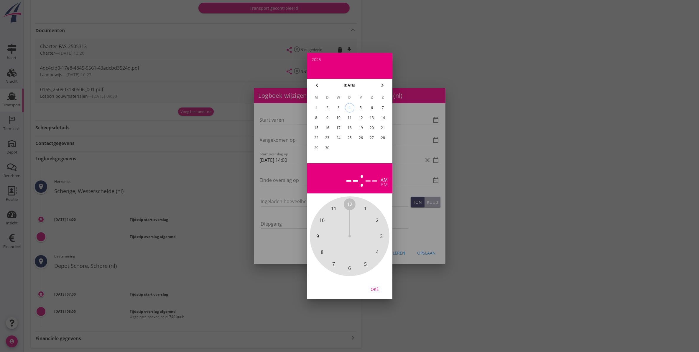
click at [329, 106] on div "2" at bounding box center [327, 107] width 9 height 9
click at [381, 184] on div "pm" at bounding box center [384, 184] width 7 height 5
click at [377, 219] on span "2" at bounding box center [377, 219] width 3 height 7
click at [353, 204] on div "00 05 10 15 20 25 30 35 40 45 50 55" at bounding box center [350, 236] width 64 height 64
click at [353, 205] on div at bounding box center [351, 220] width 4 height 31
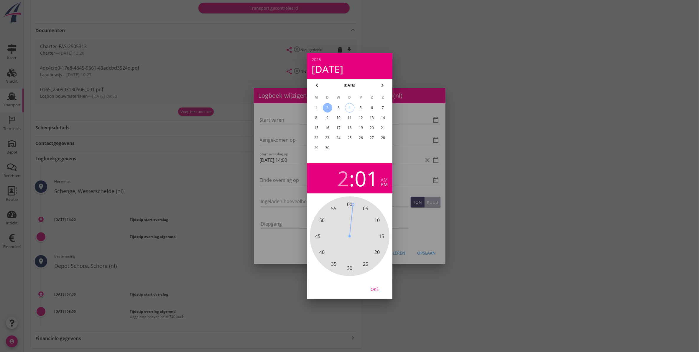
click at [351, 203] on span "00" at bounding box center [349, 204] width 5 height 7
click at [377, 291] on div "Oké" at bounding box center [375, 289] width 17 height 6
type input "02-09-2025 14:00"
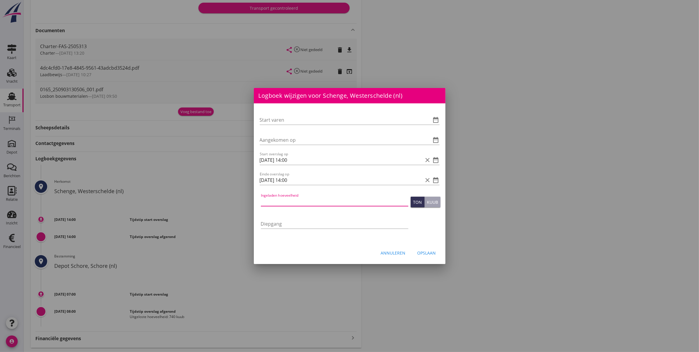
click at [357, 202] on input "Ingeladen hoeveelheid" at bounding box center [334, 200] width 147 height 9
click at [436, 205] on button "Kuub" at bounding box center [433, 201] width 16 height 11
click at [307, 201] on input "Ingeladen hoeveelheid" at bounding box center [334, 200] width 147 height 9
type input "1400"
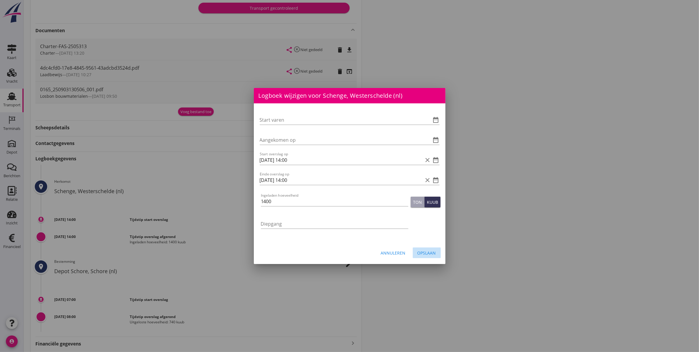
click at [426, 250] on div "Opslaan" at bounding box center [427, 252] width 19 height 6
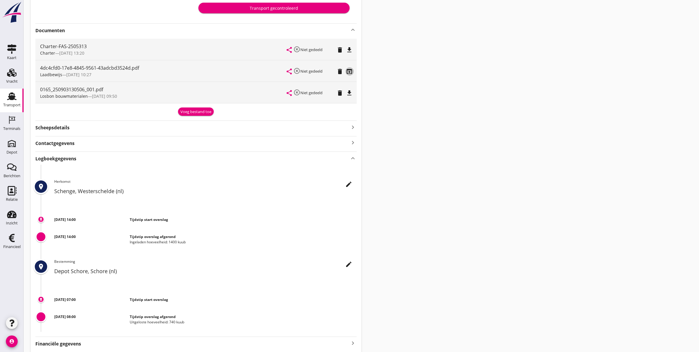
click at [350, 70] on icon "open_in_browser" at bounding box center [349, 71] width 7 height 7
click at [352, 184] on icon "edit" at bounding box center [349, 183] width 7 height 7
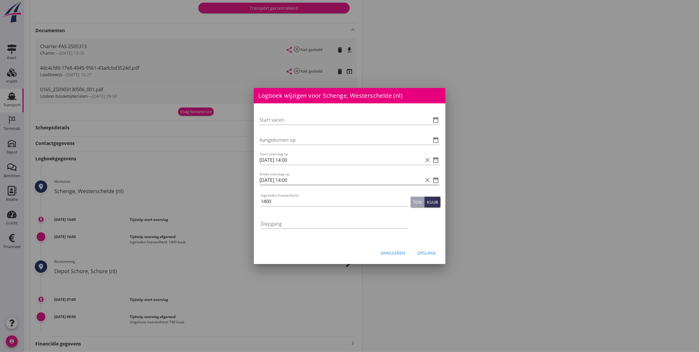
click at [437, 181] on icon "date_range" at bounding box center [436, 179] width 7 height 7
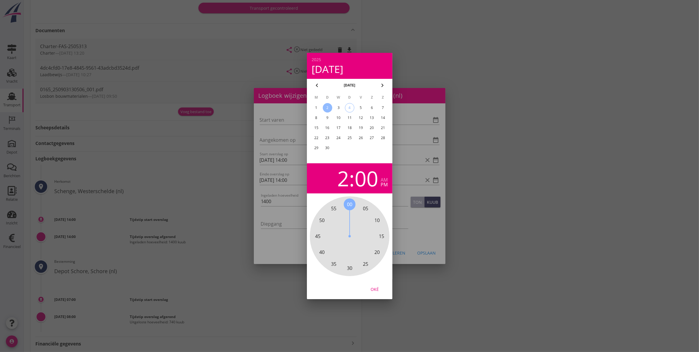
click at [344, 179] on div "2" at bounding box center [343, 178] width 12 height 21
click at [382, 232] on span "3" at bounding box center [382, 236] width 12 height 12
click at [379, 287] on div "Oké" at bounding box center [375, 289] width 17 height 6
type input "02-09-2025 15:00"
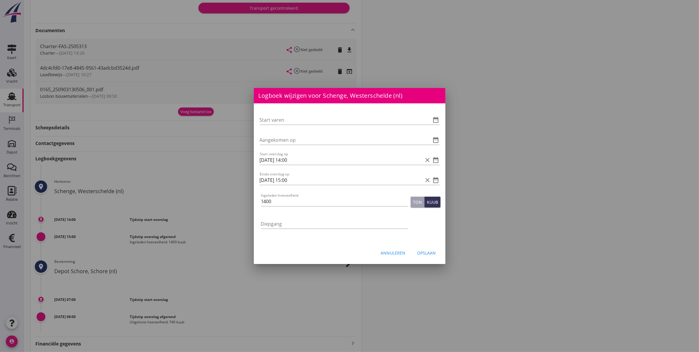
click at [426, 254] on div "Opslaan" at bounding box center [427, 252] width 19 height 6
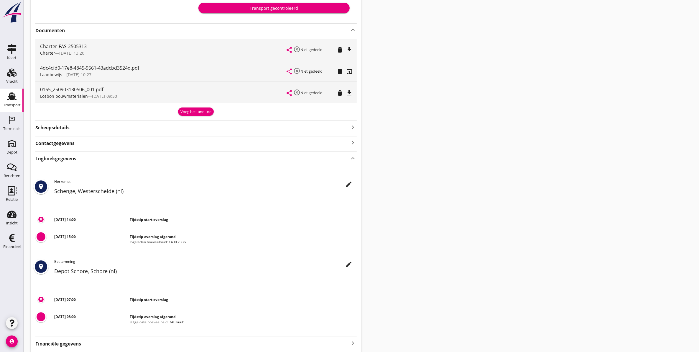
scroll to position [158, 0]
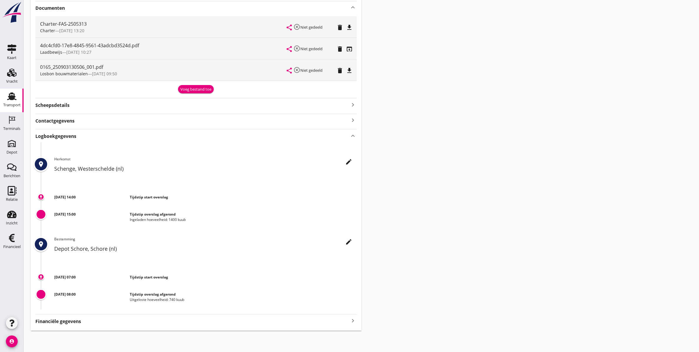
click at [85, 137] on div "Logboekgegevens keyboard_arrow_up" at bounding box center [195, 136] width 321 height 8
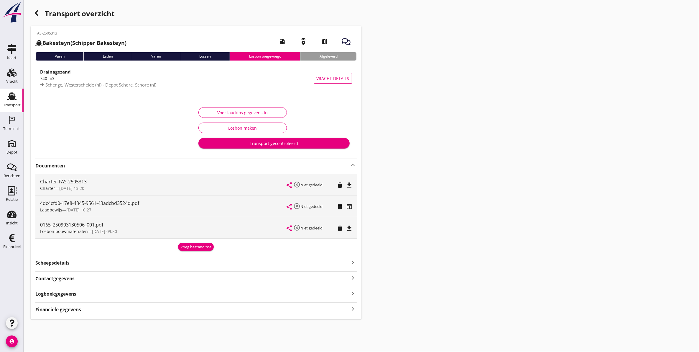
scroll to position [0, 0]
